Goal: Information Seeking & Learning: Compare options

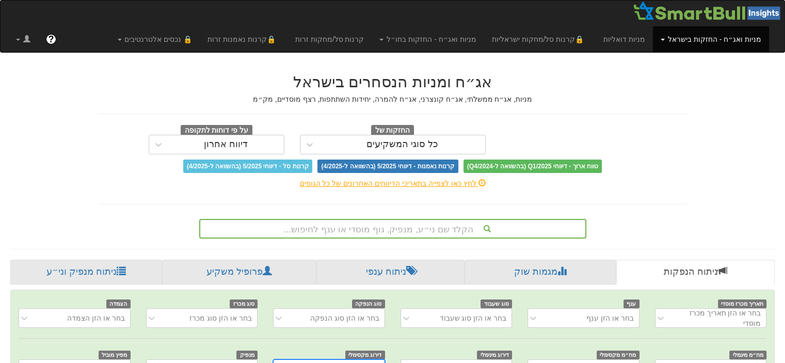
scroll to position [0, 8]
click at [409, 237] on div "הקלד שם ני״ע, מנפיק, גוף מוסדי או ענף לחיפוש..." at bounding box center [392, 229] width 387 height 20
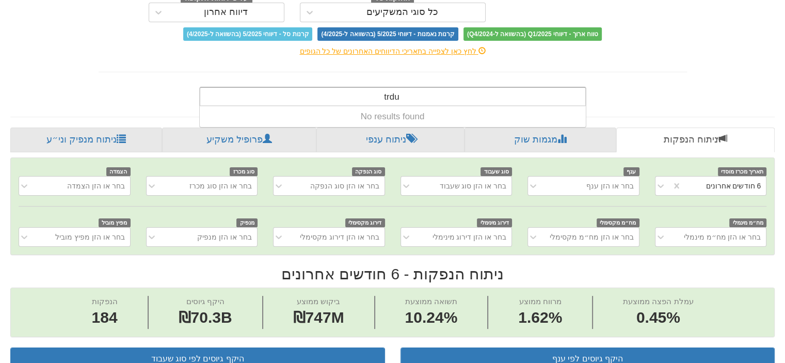
scroll to position [0, 0]
type input "t"
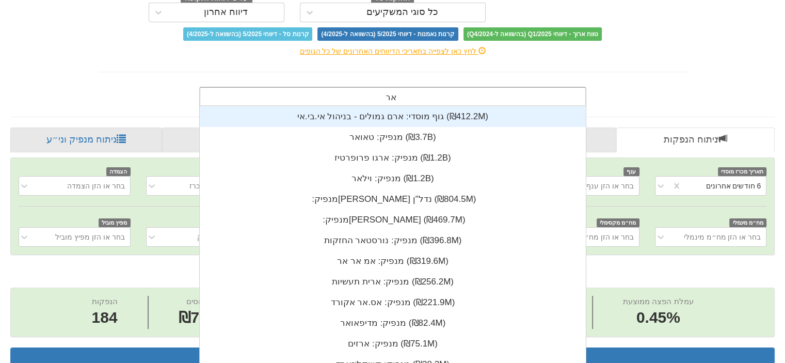
scroll to position [41, 0]
type input "ארגו"
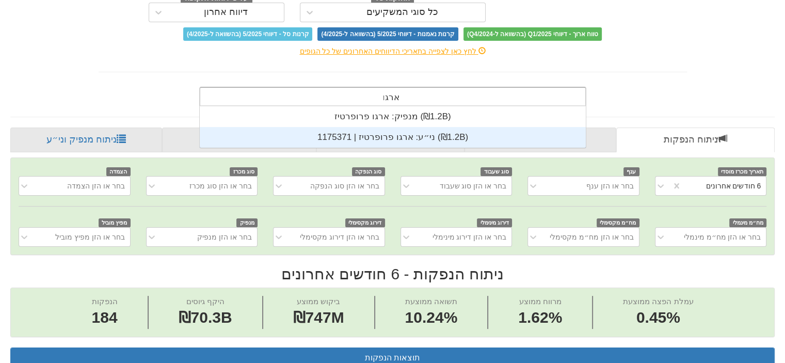
click at [375, 140] on div "ני״ע: ‏ארגו פרופרטיז | 1175371 ‎(₪1.2B)‎" at bounding box center [393, 137] width 386 height 21
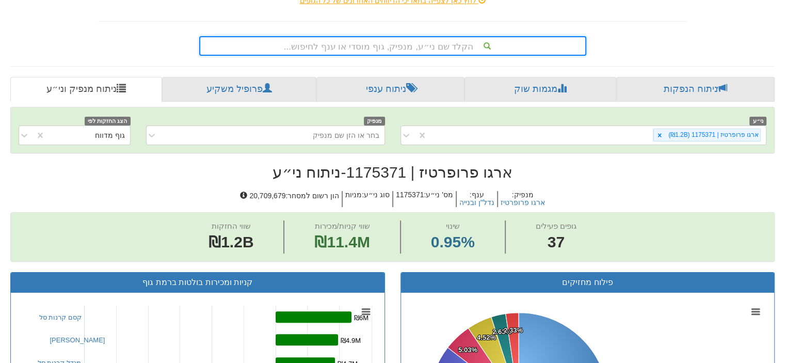
scroll to position [103, 0]
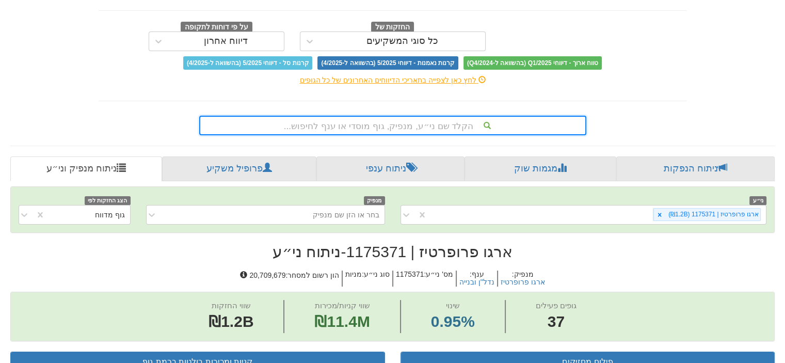
click at [419, 124] on div "הקלד שם ני״ע, מנפיק, גוף מוסדי או ענף לחיפוש..." at bounding box center [392, 126] width 387 height 20
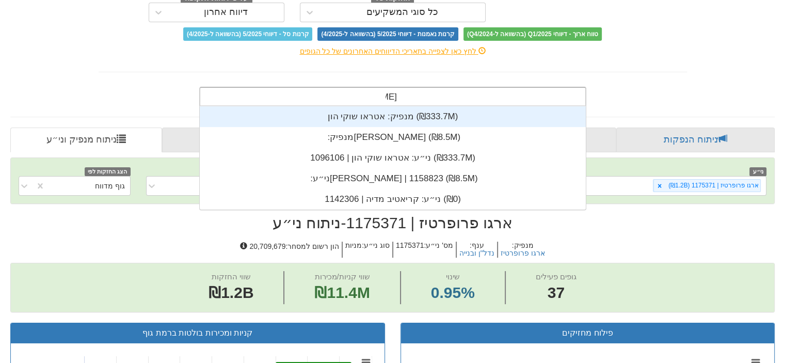
scroll to position [41, 0]
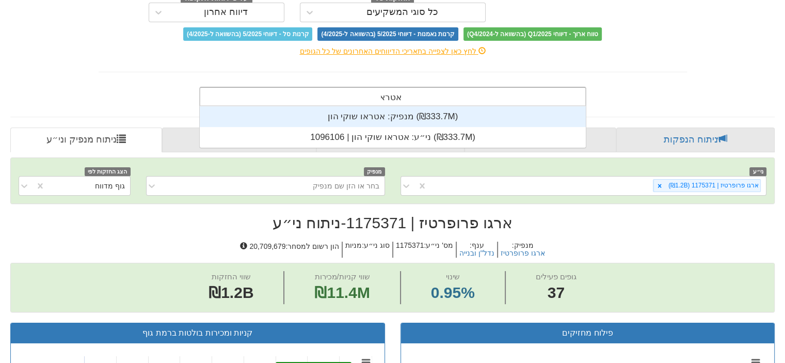
type input "אטראו"
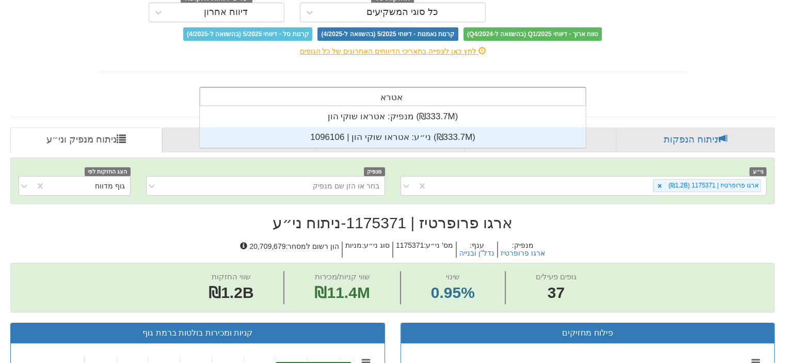
click at [377, 135] on div "ני״ע: ‏אטראו שוקי הון | 1096106 ‎(₪333.7M)‎" at bounding box center [393, 137] width 386 height 21
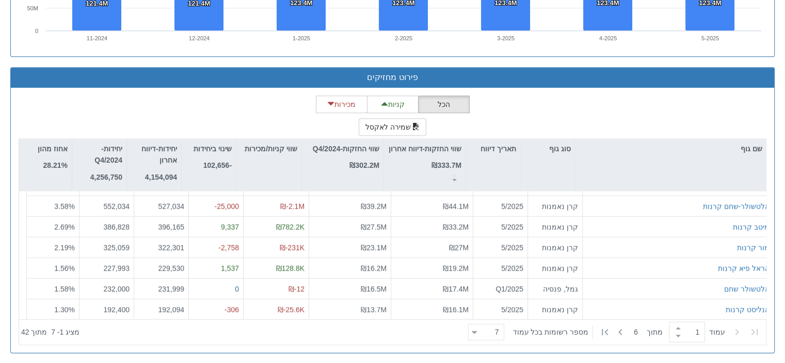
scroll to position [257, 0]
